Goal: Task Accomplishment & Management: Use online tool/utility

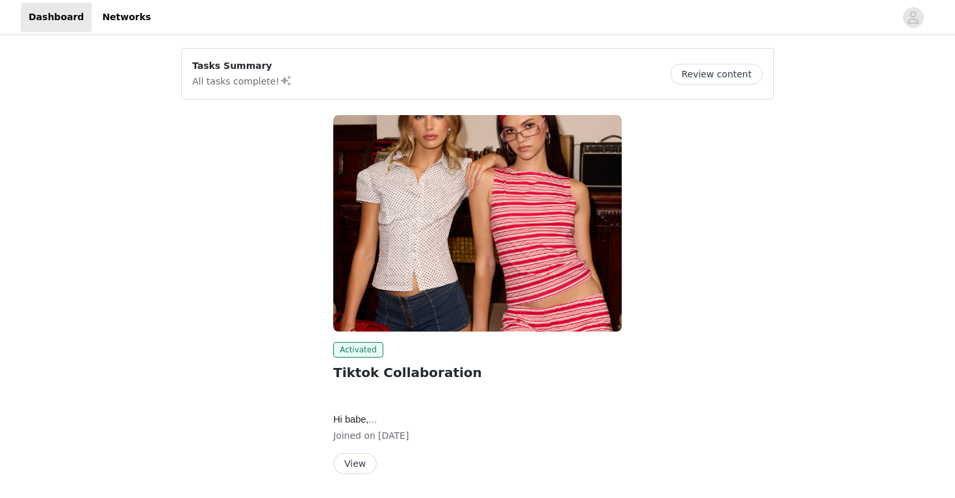
scroll to position [42, 0]
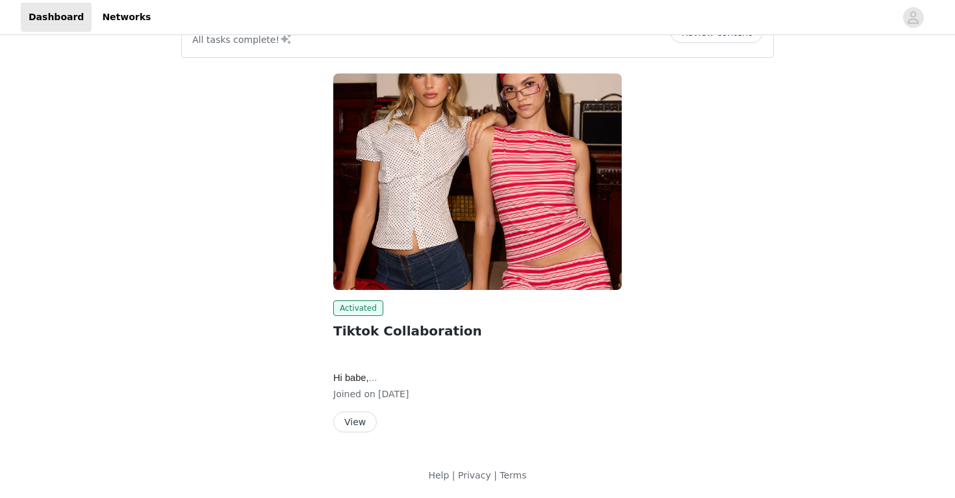
click at [363, 413] on button "View" at bounding box center [355, 421] width 44 height 21
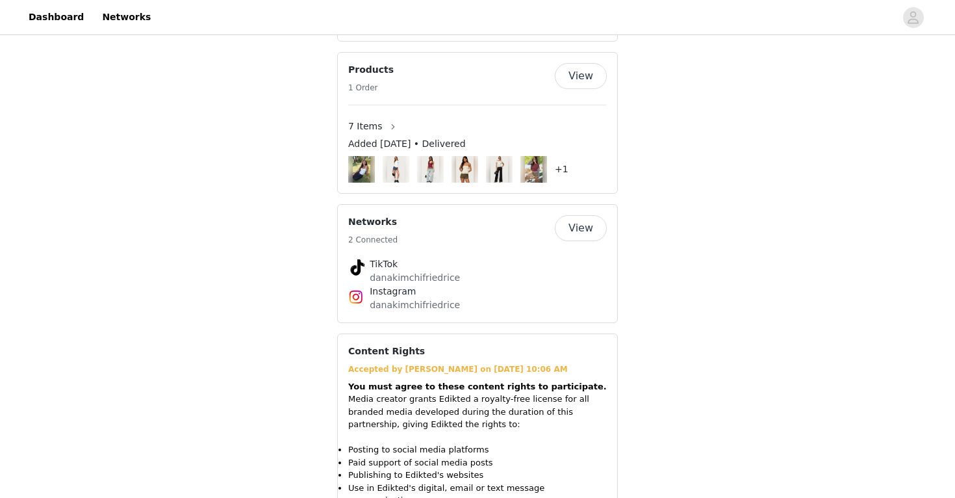
scroll to position [1179, 0]
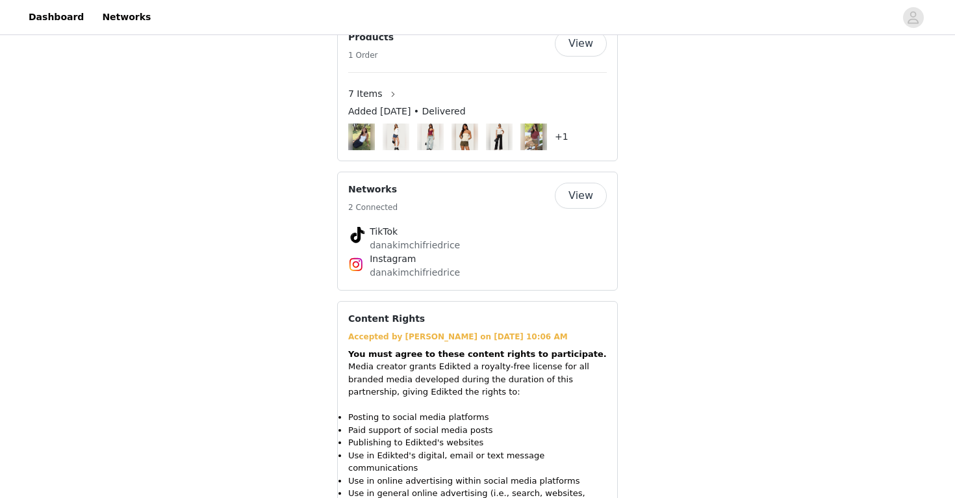
click at [582, 194] on button "View" at bounding box center [581, 196] width 52 height 26
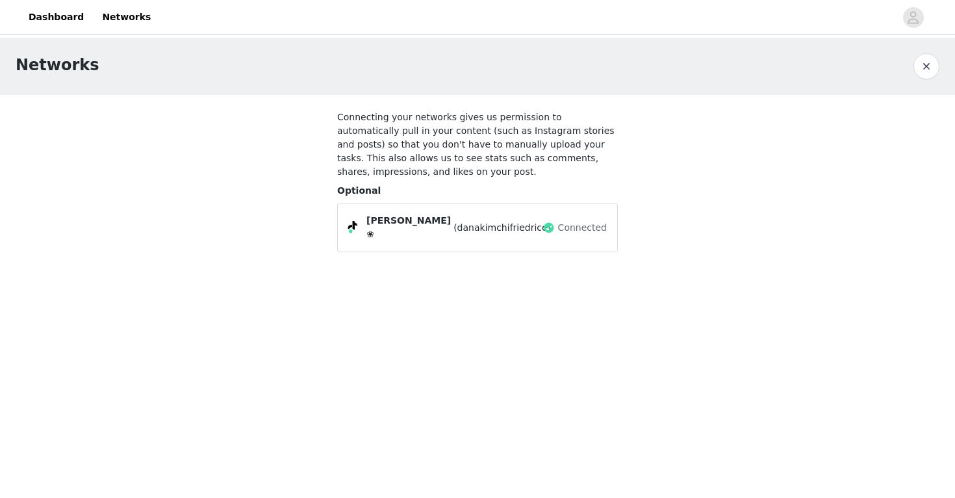
click at [548, 233] on div "Connected" at bounding box center [575, 227] width 64 height 21
click at [933, 62] on button "button" at bounding box center [927, 66] width 26 height 26
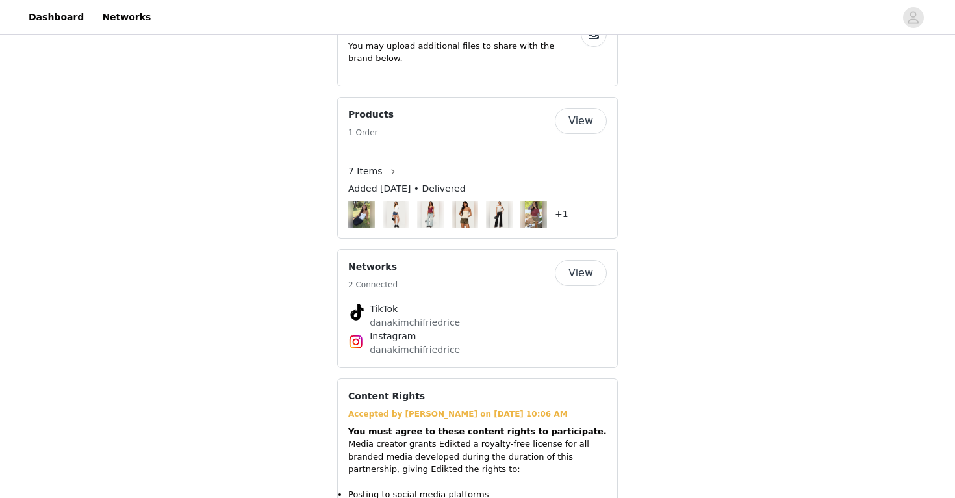
scroll to position [1162, 0]
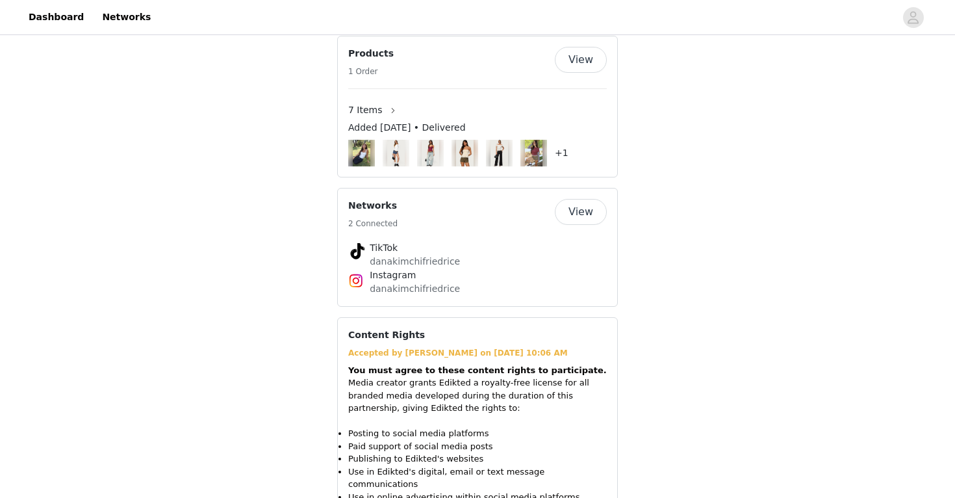
click at [409, 295] on div "Networks 2 Connected View TikTok danakimchifriedrice Instagram danakimchifriedr…" at bounding box center [477, 247] width 281 height 119
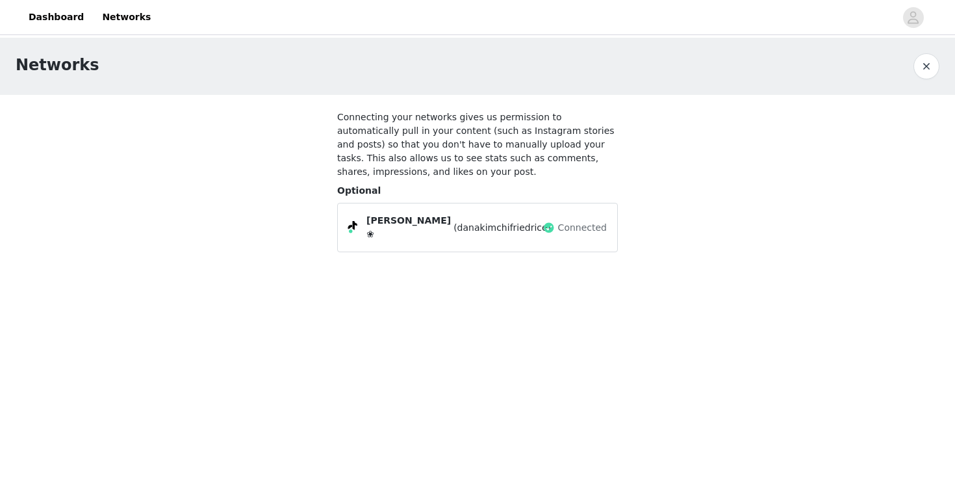
click at [587, 221] on span "Connected" at bounding box center [582, 228] width 49 height 14
click at [922, 63] on button "button" at bounding box center [927, 66] width 26 height 26
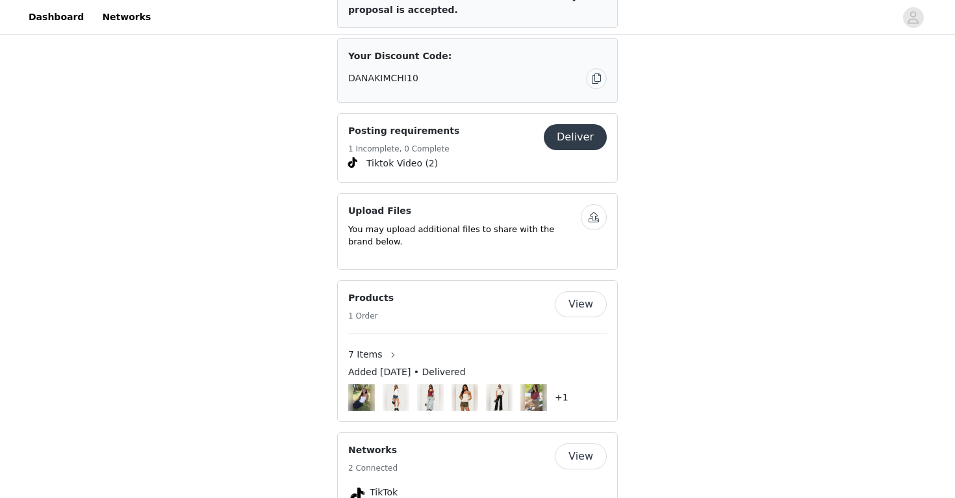
scroll to position [895, 0]
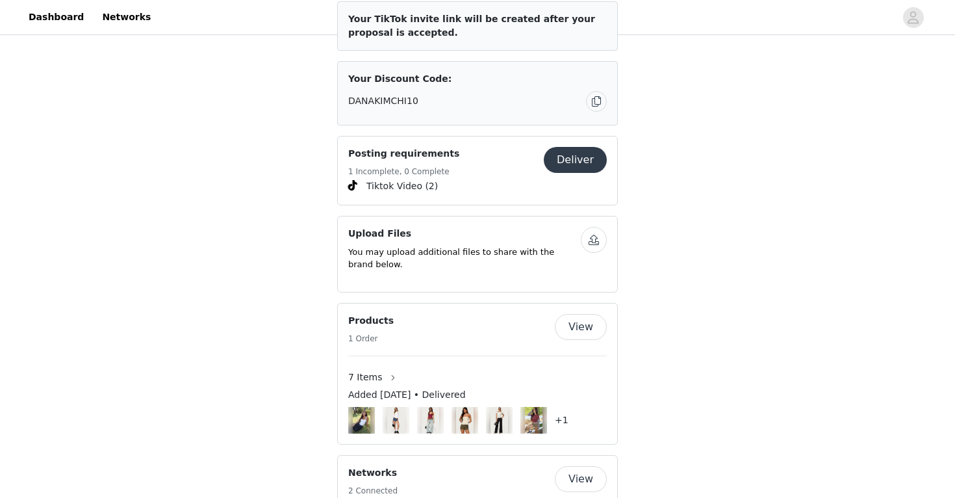
click at [589, 158] on button "Deliver" at bounding box center [575, 160] width 63 height 26
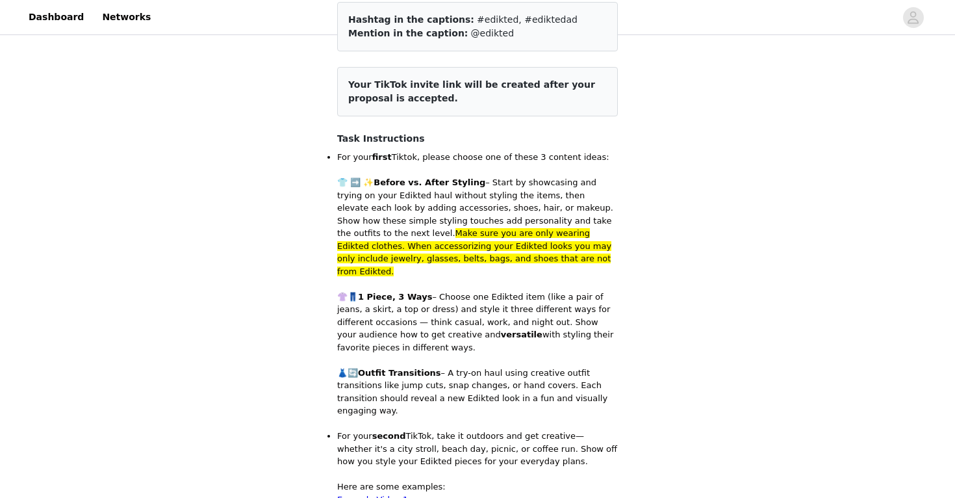
scroll to position [190, 0]
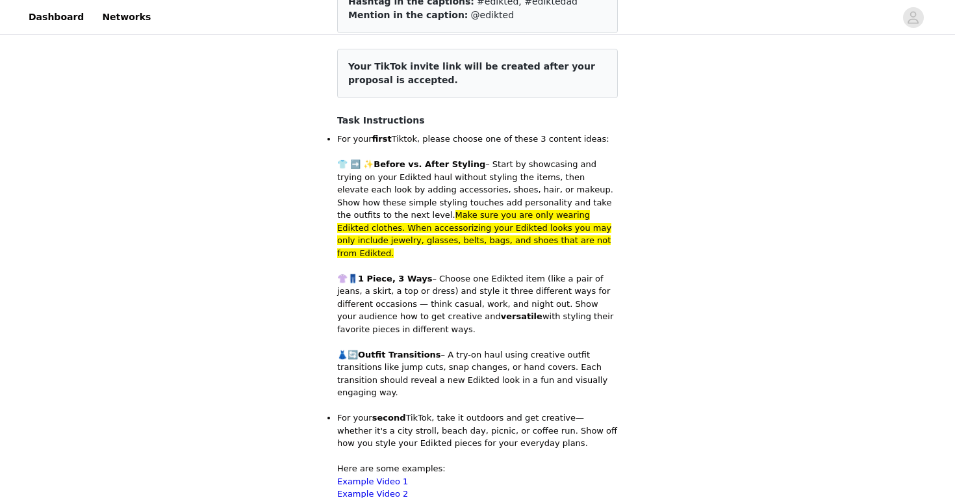
click at [573, 168] on p "👕 ➡️ ✨ Before vs. After Styling – Start by showcasing and trying on your Edikte…" at bounding box center [477, 208] width 281 height 101
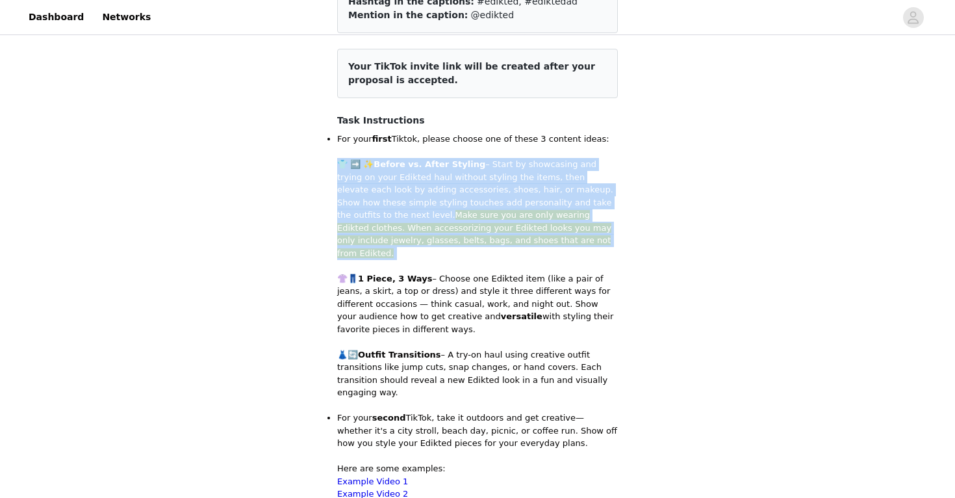
click at [573, 168] on p "👕 ➡️ ✨ Before vs. After Styling – Start by showcasing and trying on your Edikte…" at bounding box center [477, 208] width 281 height 101
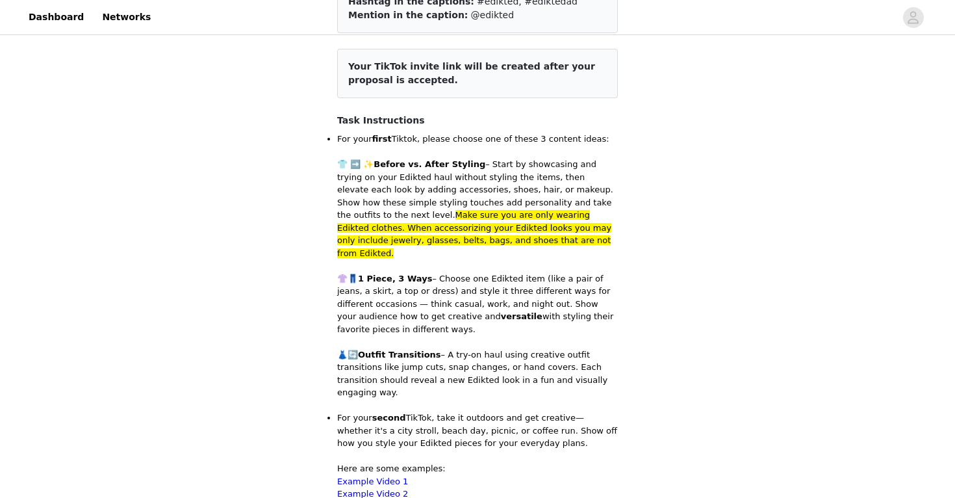
click at [573, 169] on p "👕 ➡️ ✨ Before vs. After Styling – Start by showcasing and trying on your Edikte…" at bounding box center [477, 208] width 281 height 101
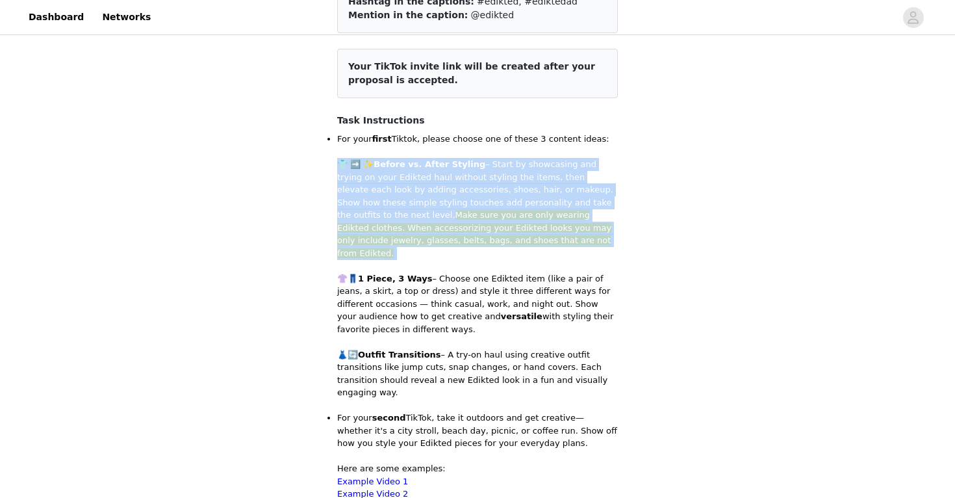
click at [573, 169] on p "👕 ➡️ ✨ Before vs. After Styling – Start by showcasing and trying on your Edikte…" at bounding box center [477, 208] width 281 height 101
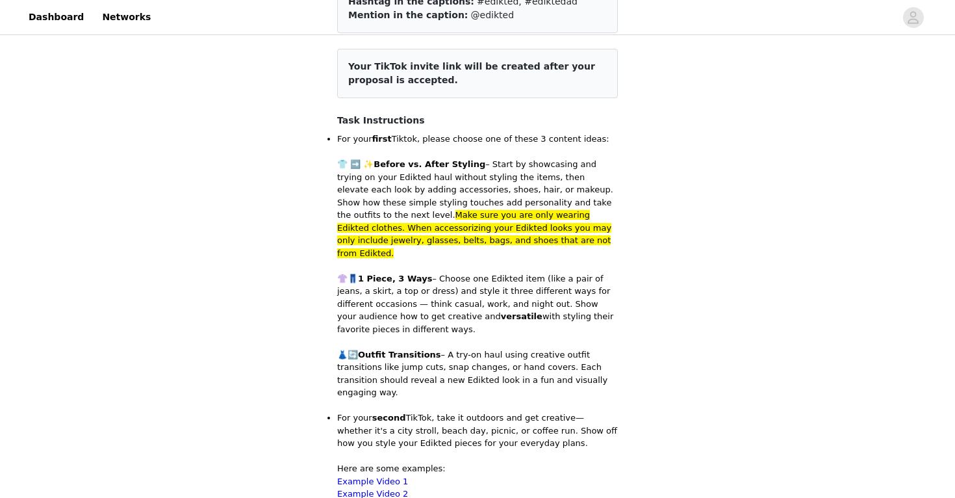
click at [577, 177] on p "👕 ➡️ ✨ Before vs. After Styling – Start by showcasing and trying on your Edikte…" at bounding box center [477, 208] width 281 height 101
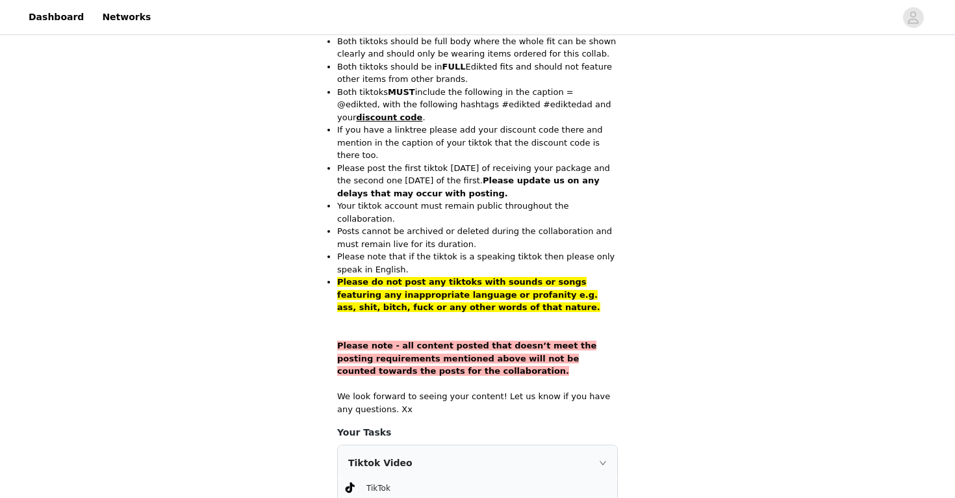
scroll to position [877, 0]
